Goal: Transaction & Acquisition: Obtain resource

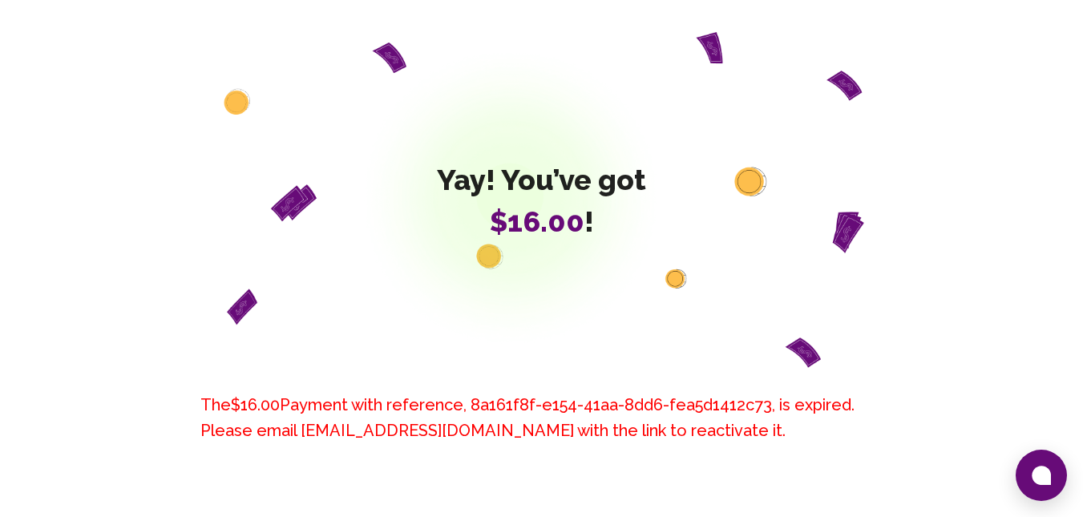
scroll to position [228, 0]
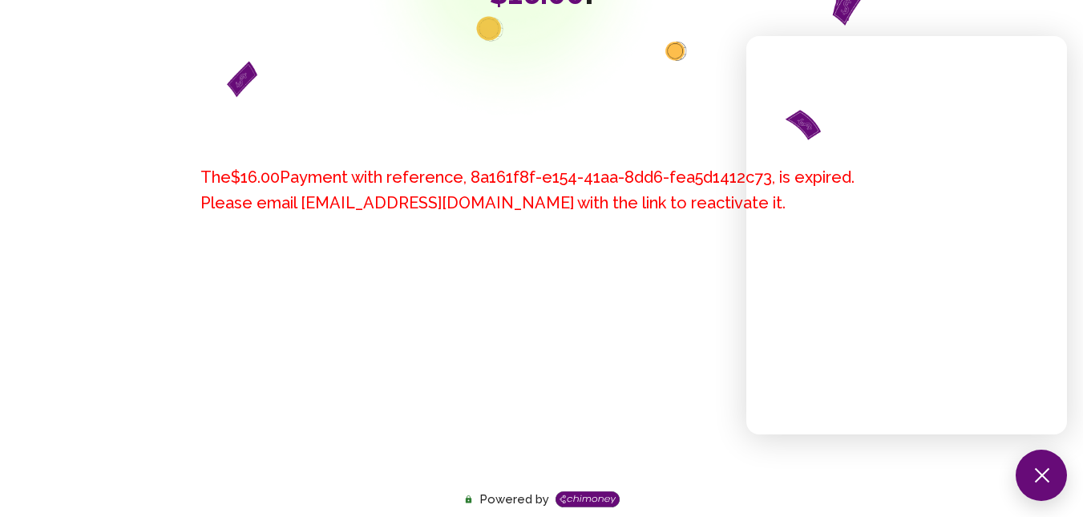
click at [641, 317] on div "The $16.00 Payment with reference, 8a161f8f-e154-41aa-8dd6-fea5d1412c73 , is ex…" at bounding box center [541, 295] width 721 height 310
click at [482, 212] on h6 "The $16.00 Payment with reference, 8a161f8f-e154-41aa-8dd6-fea5d1412c73 , is ex…" at bounding box center [541, 189] width 683 height 51
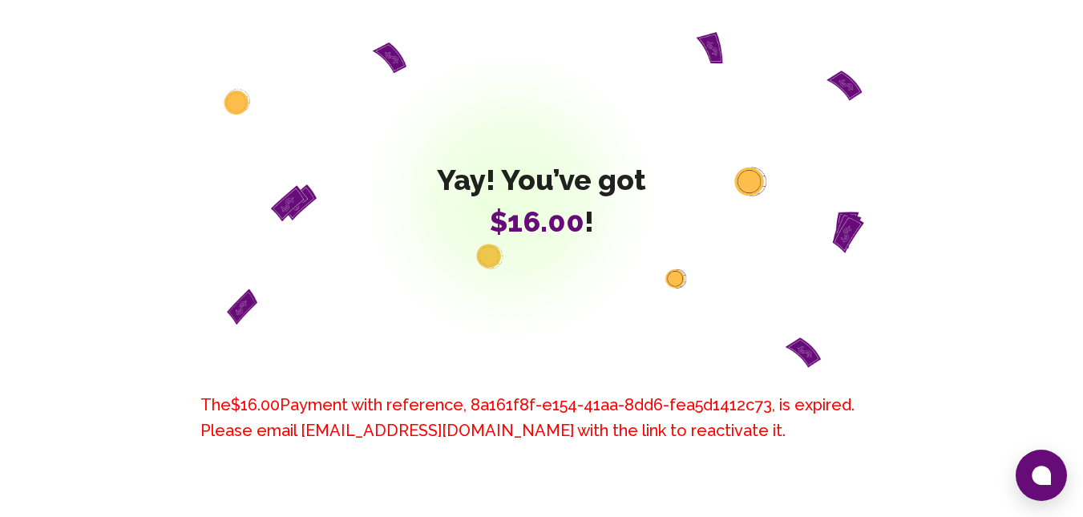
scroll to position [50, 0]
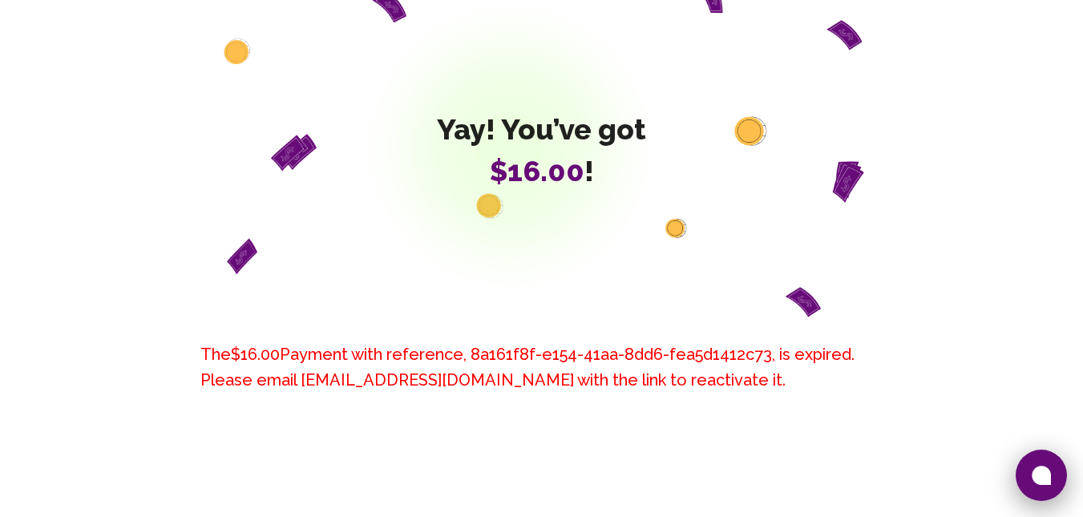
click at [1036, 480] on icon at bounding box center [1040, 475] width 19 height 19
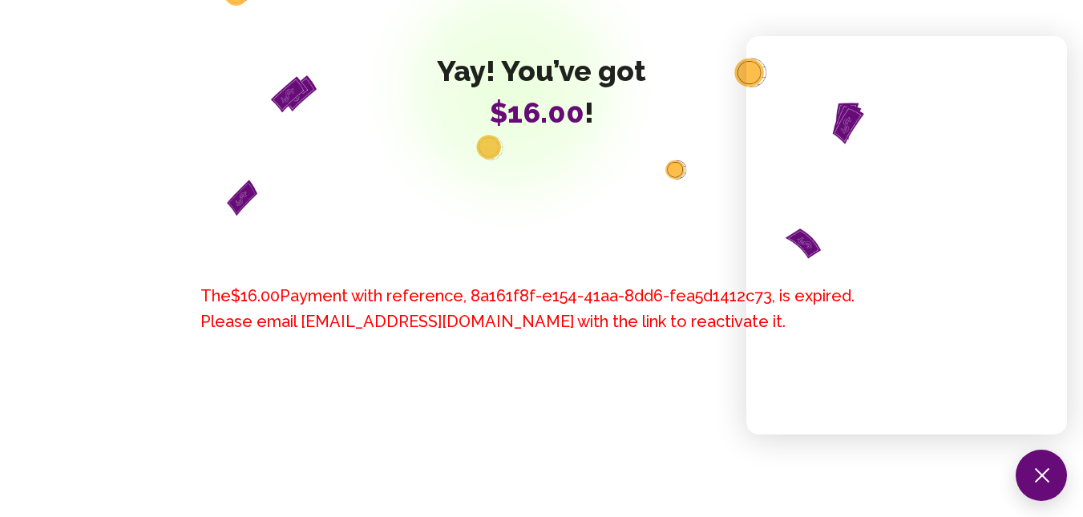
scroll to position [111, 0]
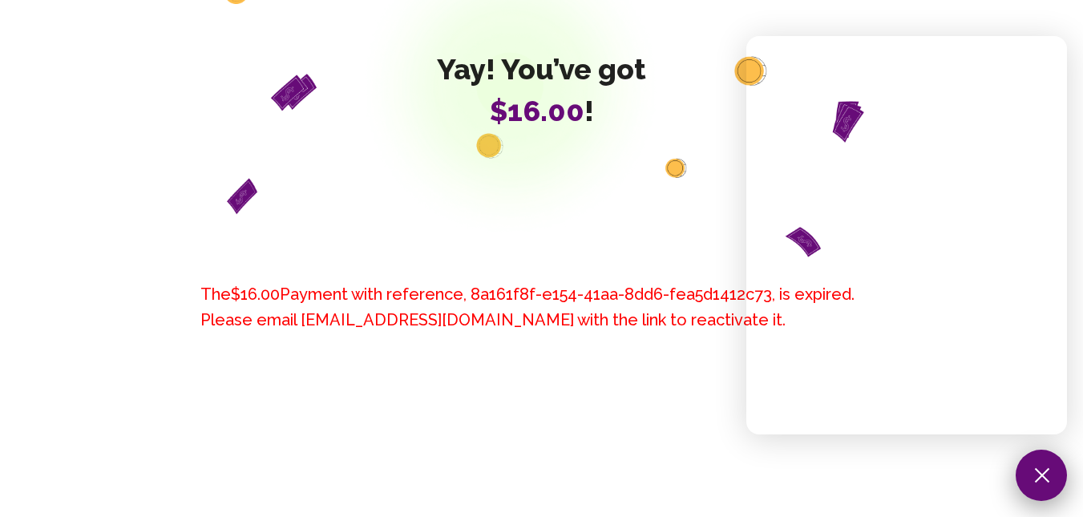
click at [1050, 487] on button at bounding box center [1040, 475] width 51 height 51
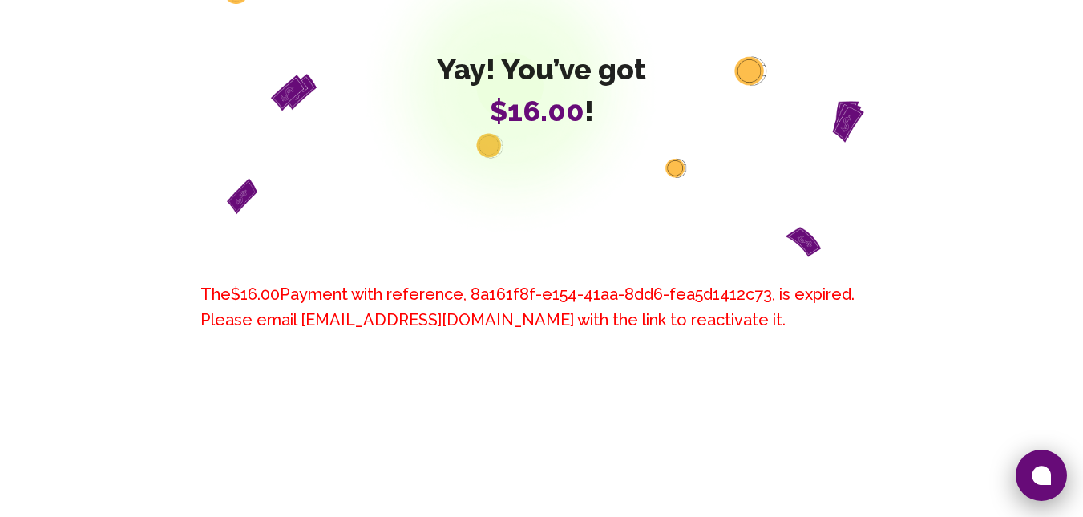
click at [1048, 483] on icon at bounding box center [1040, 475] width 19 height 19
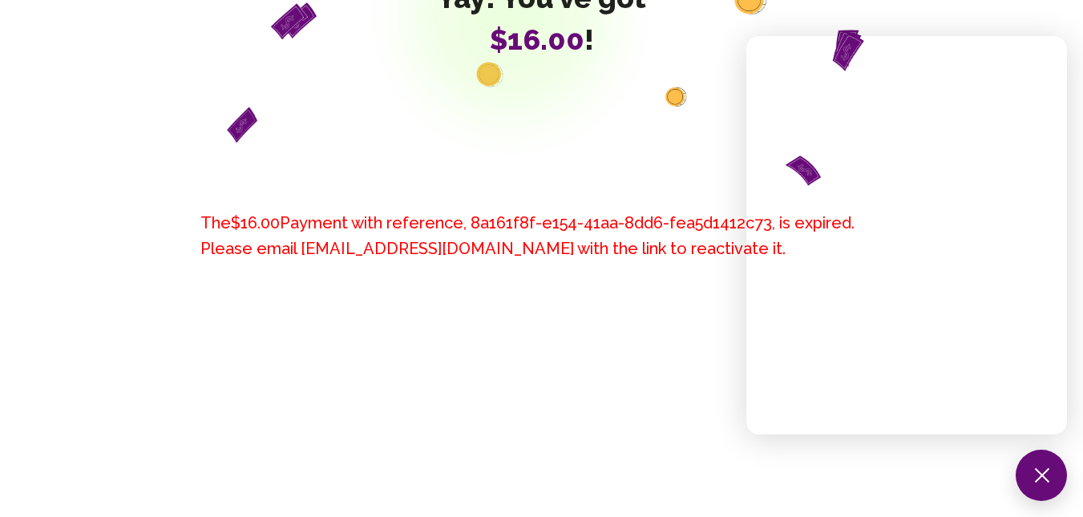
scroll to position [228, 0]
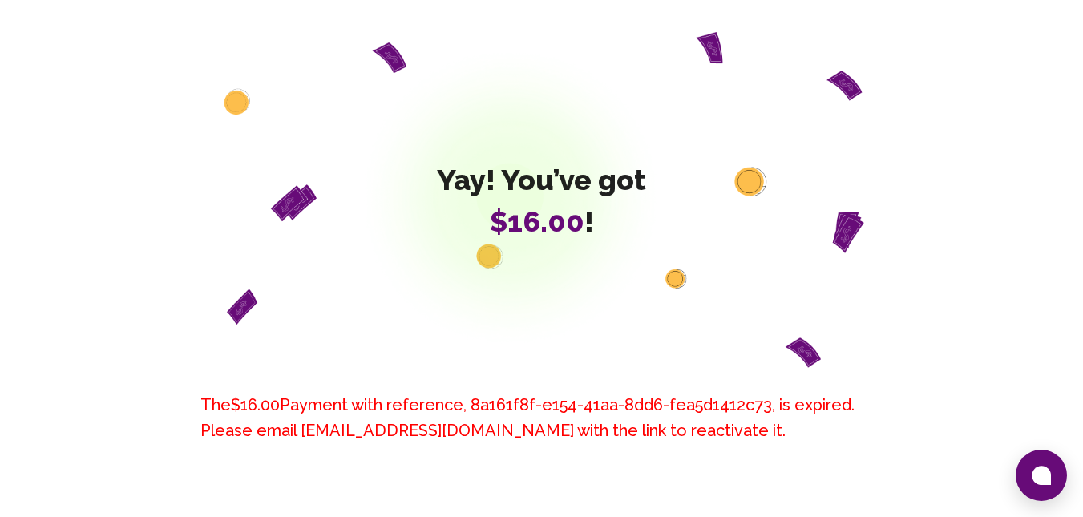
scroll to position [228, 0]
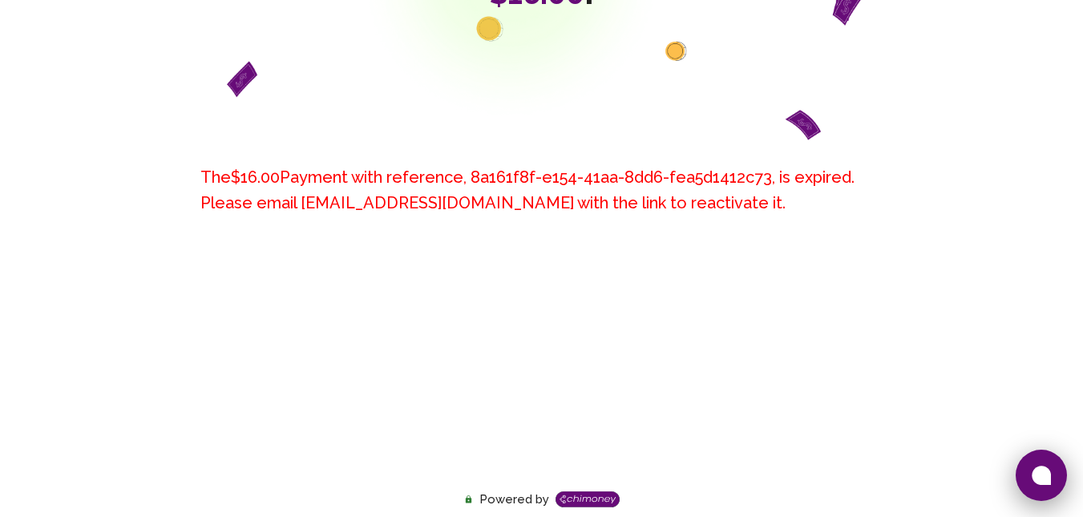
click at [1051, 463] on button at bounding box center [1040, 475] width 51 height 51
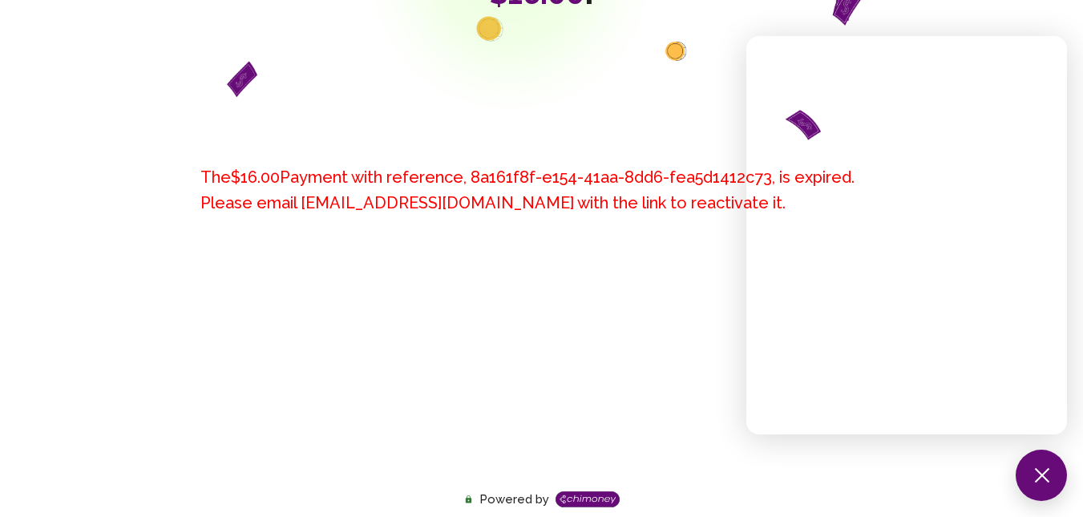
click at [609, 397] on div "The $16.00 Payment with reference, 8a161f8f-e154-41aa-8dd6-fea5d1412c73 , is ex…" at bounding box center [541, 295] width 721 height 310
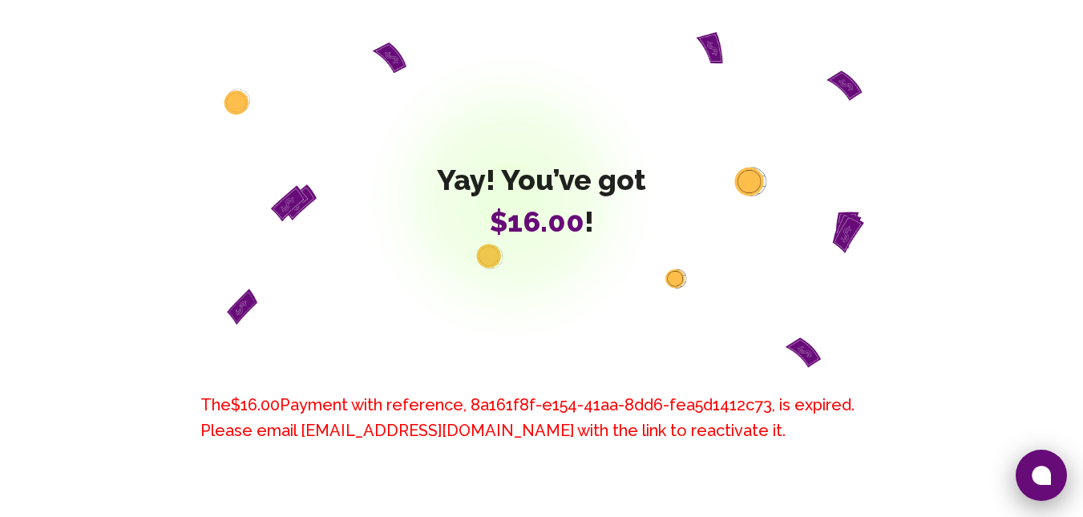
click at [1048, 490] on button at bounding box center [1040, 475] width 51 height 51
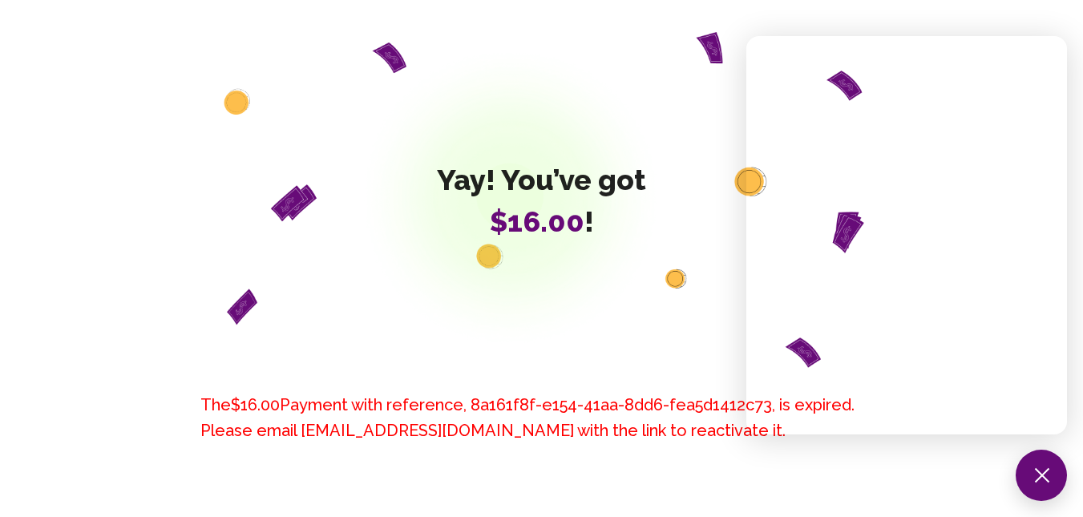
click at [639, 286] on div "Yay! You’ve got $16.00 !" at bounding box center [541, 200] width 923 height 336
